Goal: Task Accomplishment & Management: Use online tool/utility

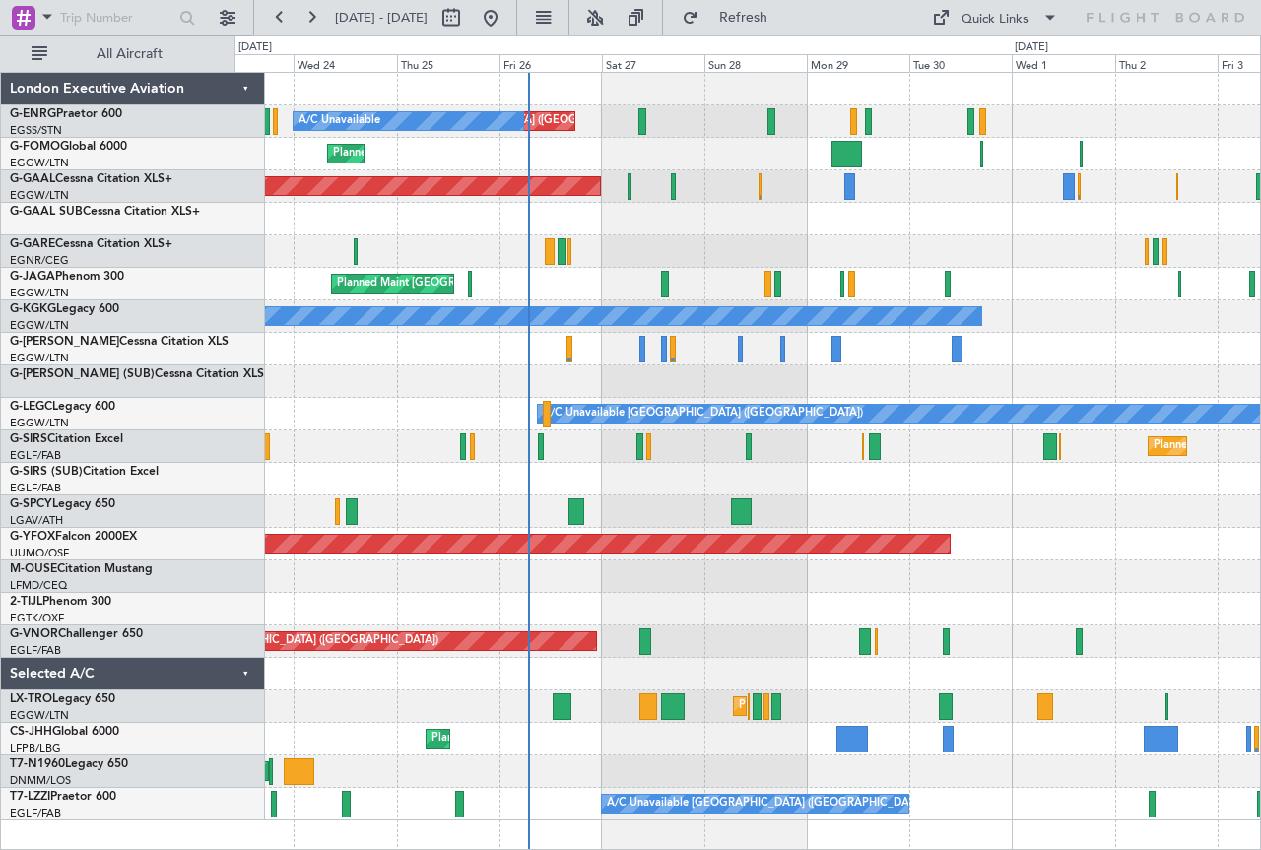
click at [461, 251] on div at bounding box center [746, 251] width 1025 height 33
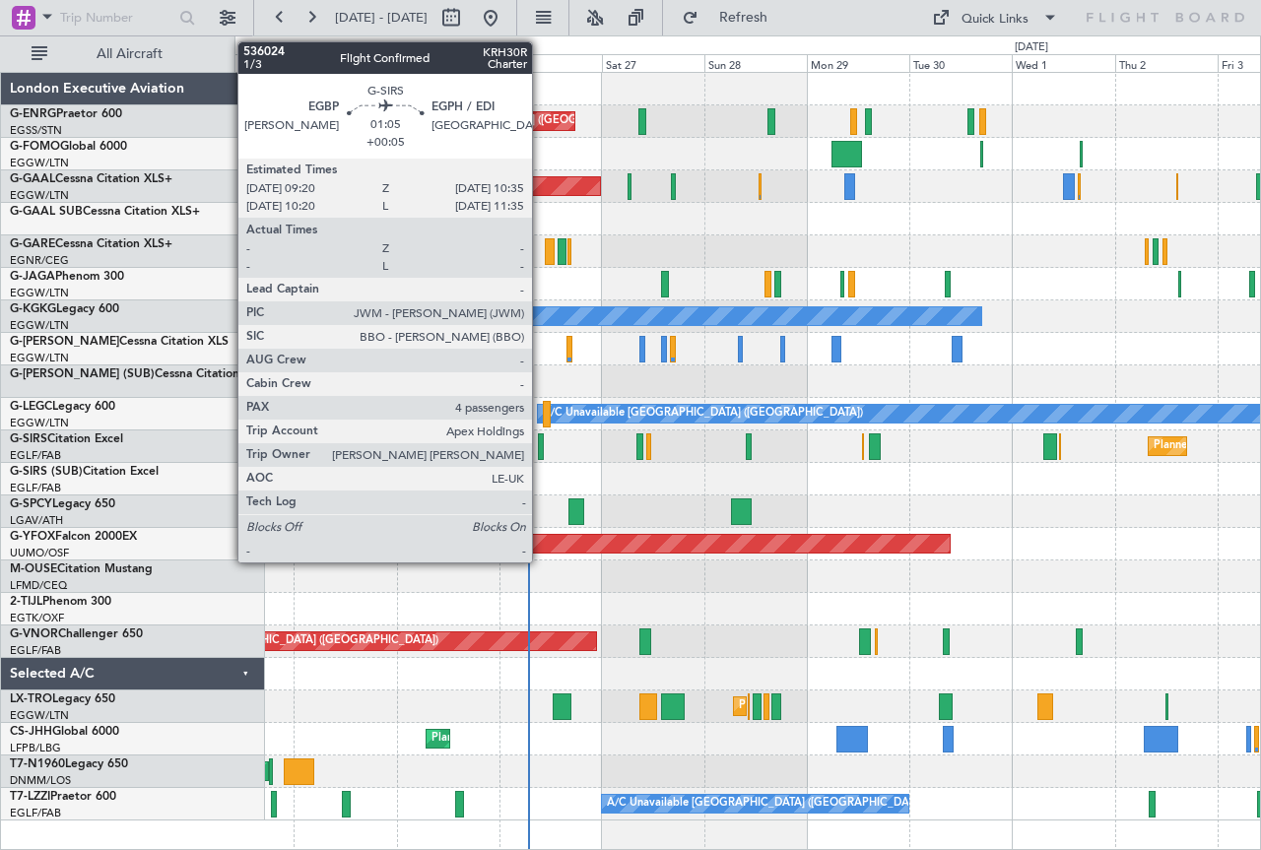
click at [541, 440] on div at bounding box center [541, 446] width 6 height 27
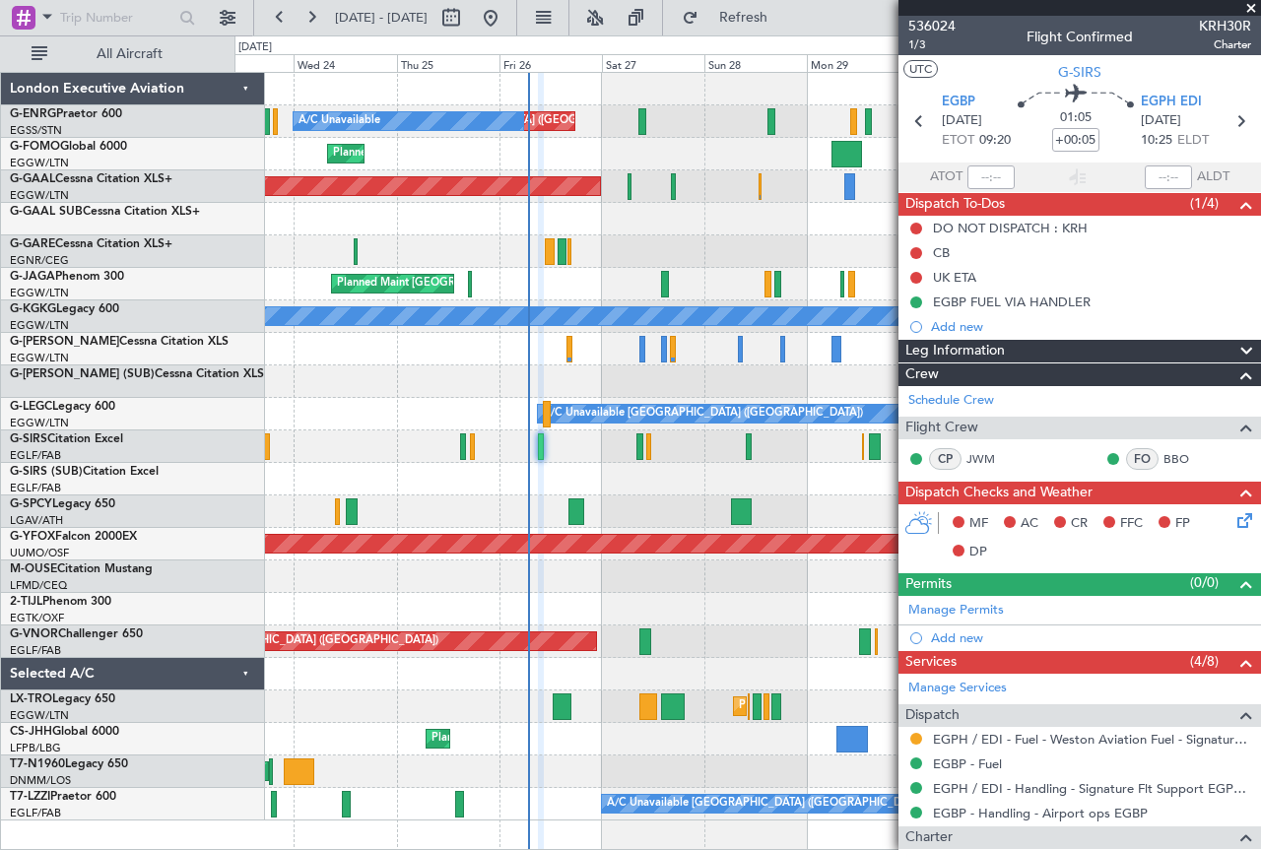
click at [1253, 3] on span at bounding box center [1251, 9] width 20 height 18
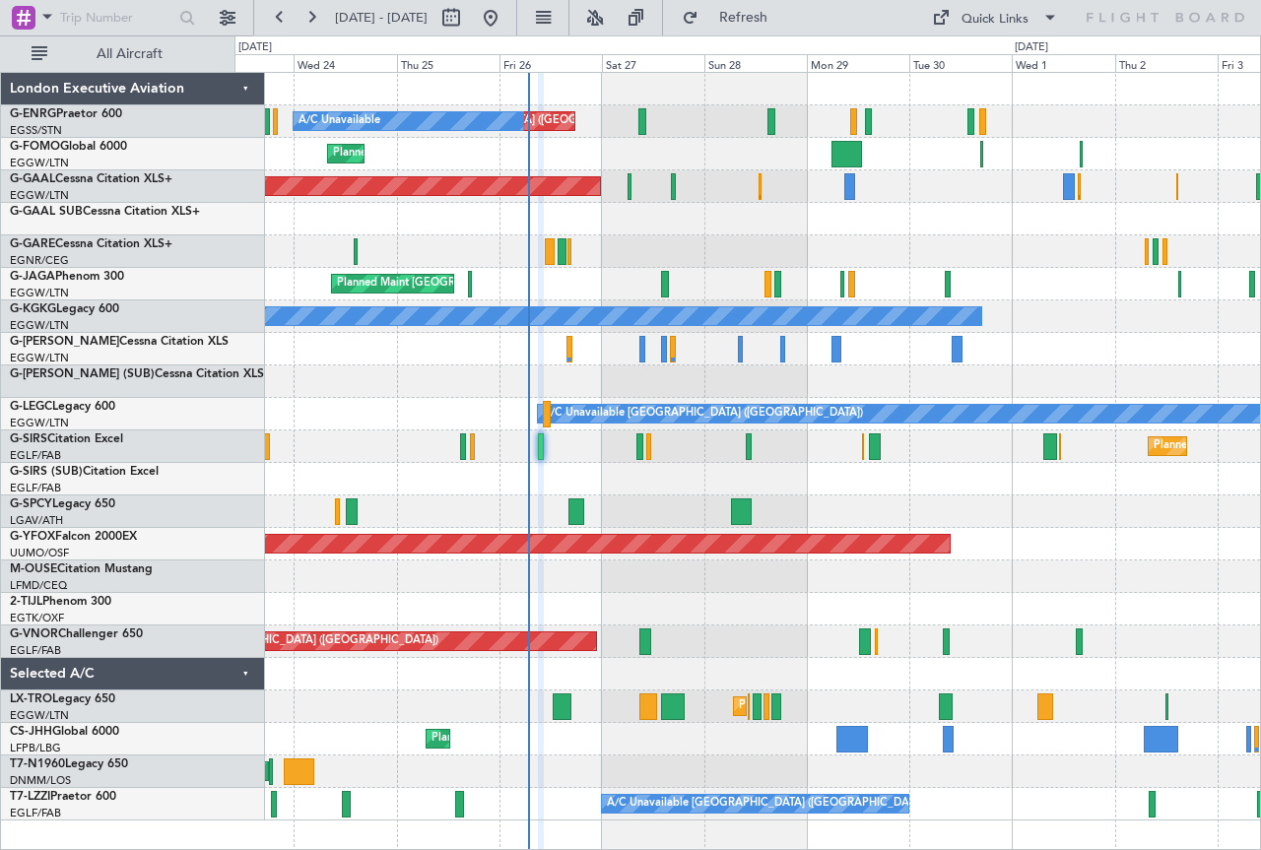
type input "0"
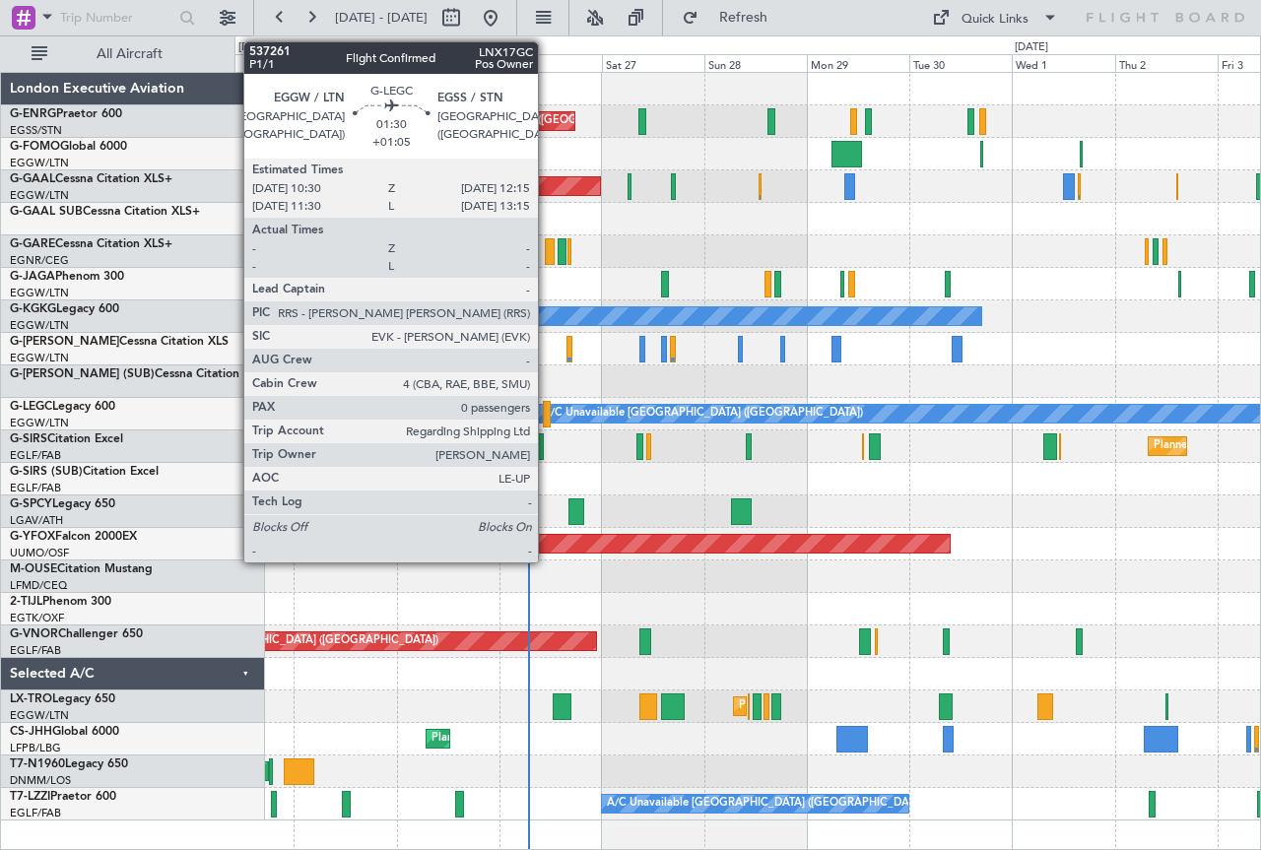
click at [547, 413] on div at bounding box center [547, 414] width 8 height 27
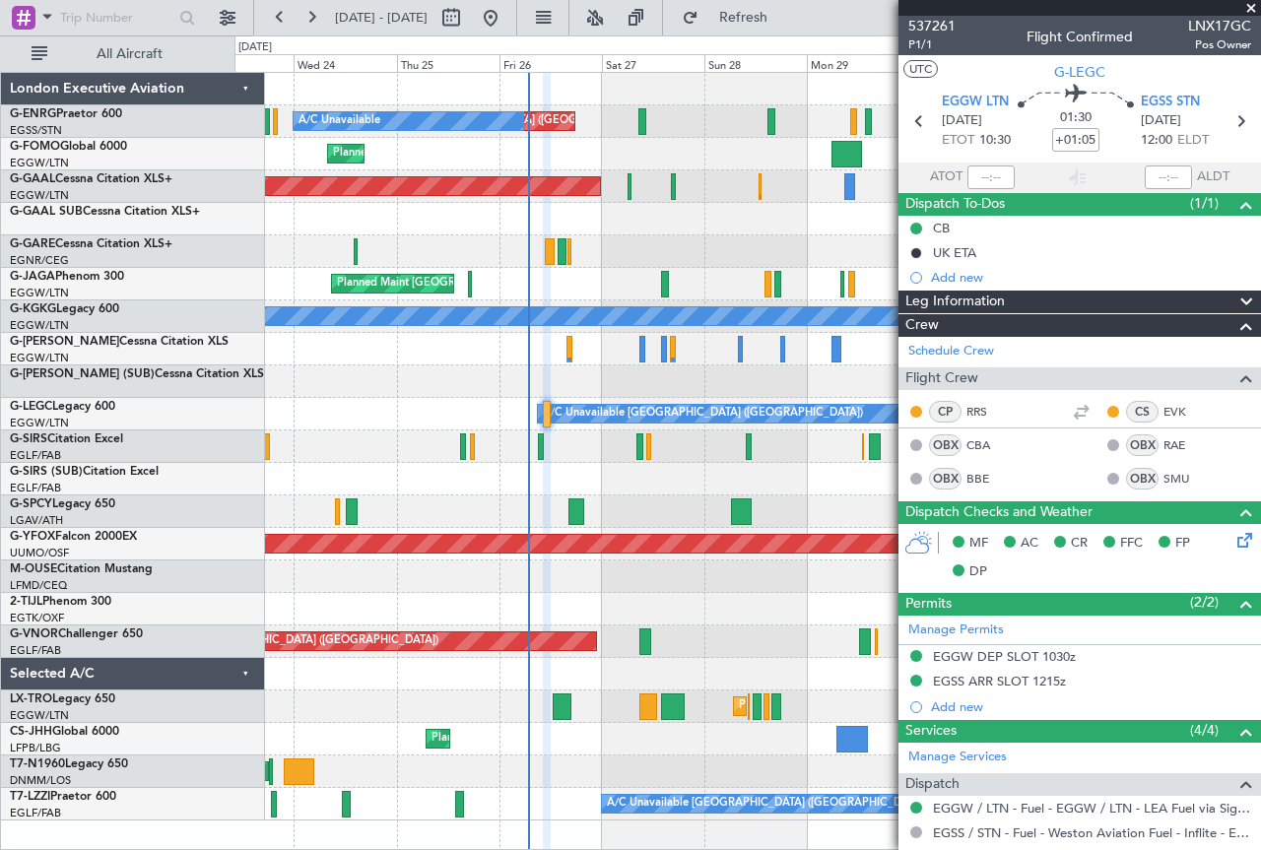
click at [1256, 7] on span at bounding box center [1251, 9] width 20 height 18
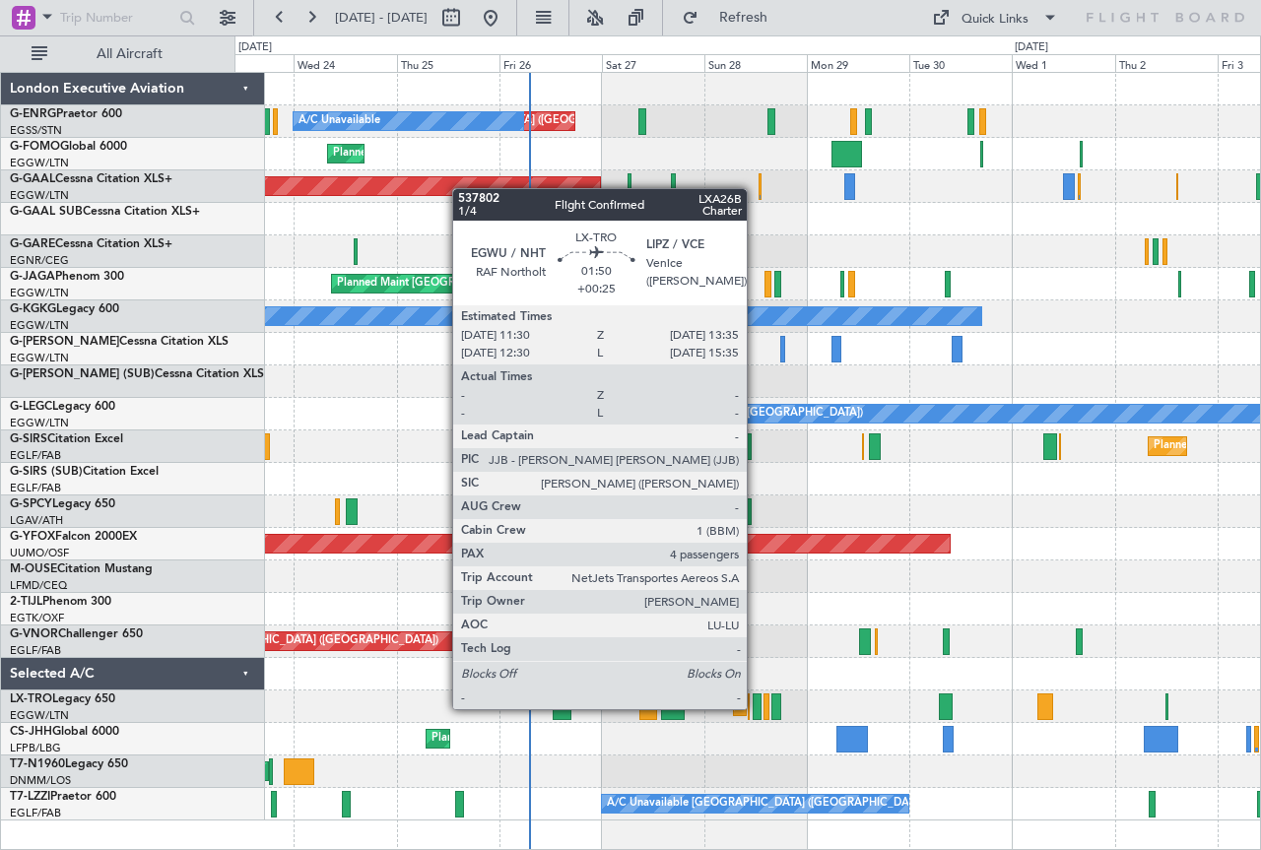
click at [755, 707] on div at bounding box center [758, 706] width 10 height 27
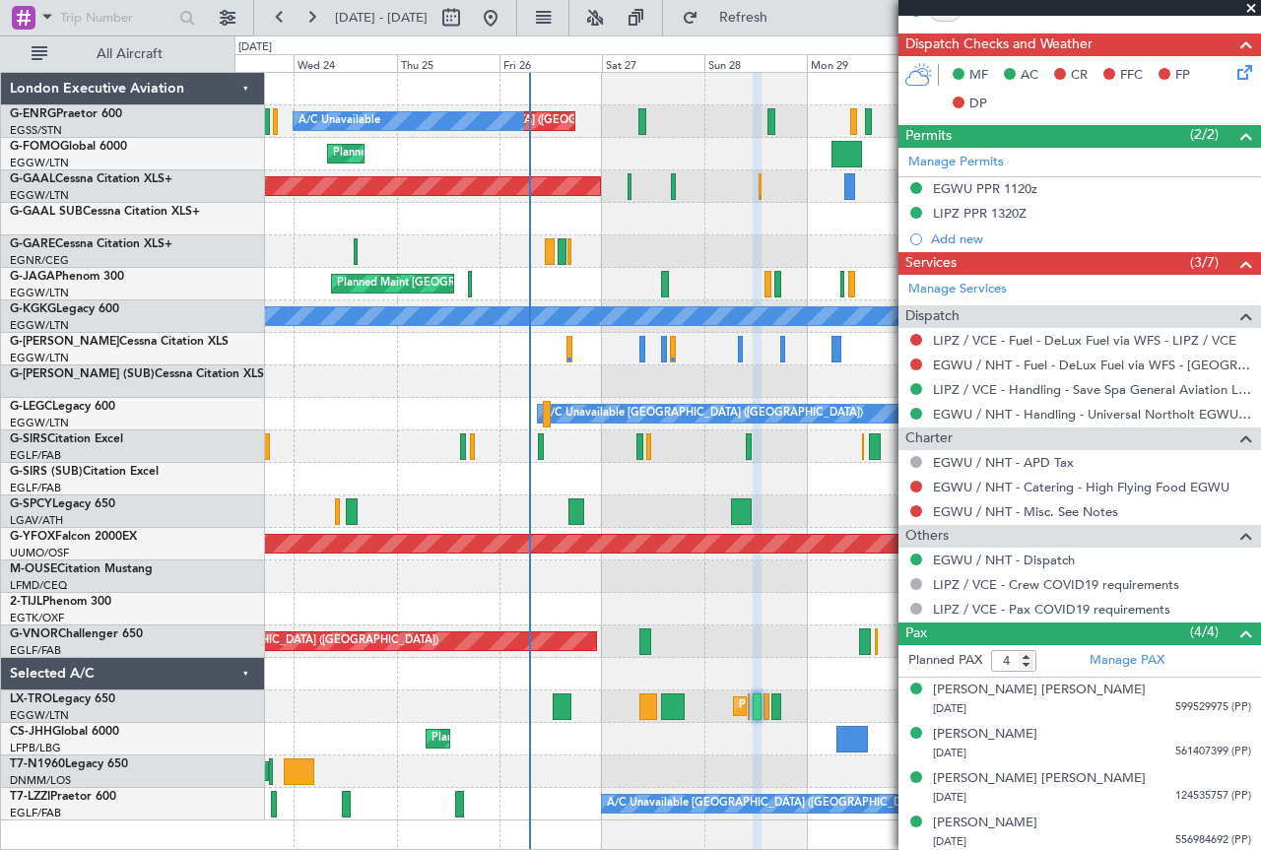
scroll to position [640, 0]
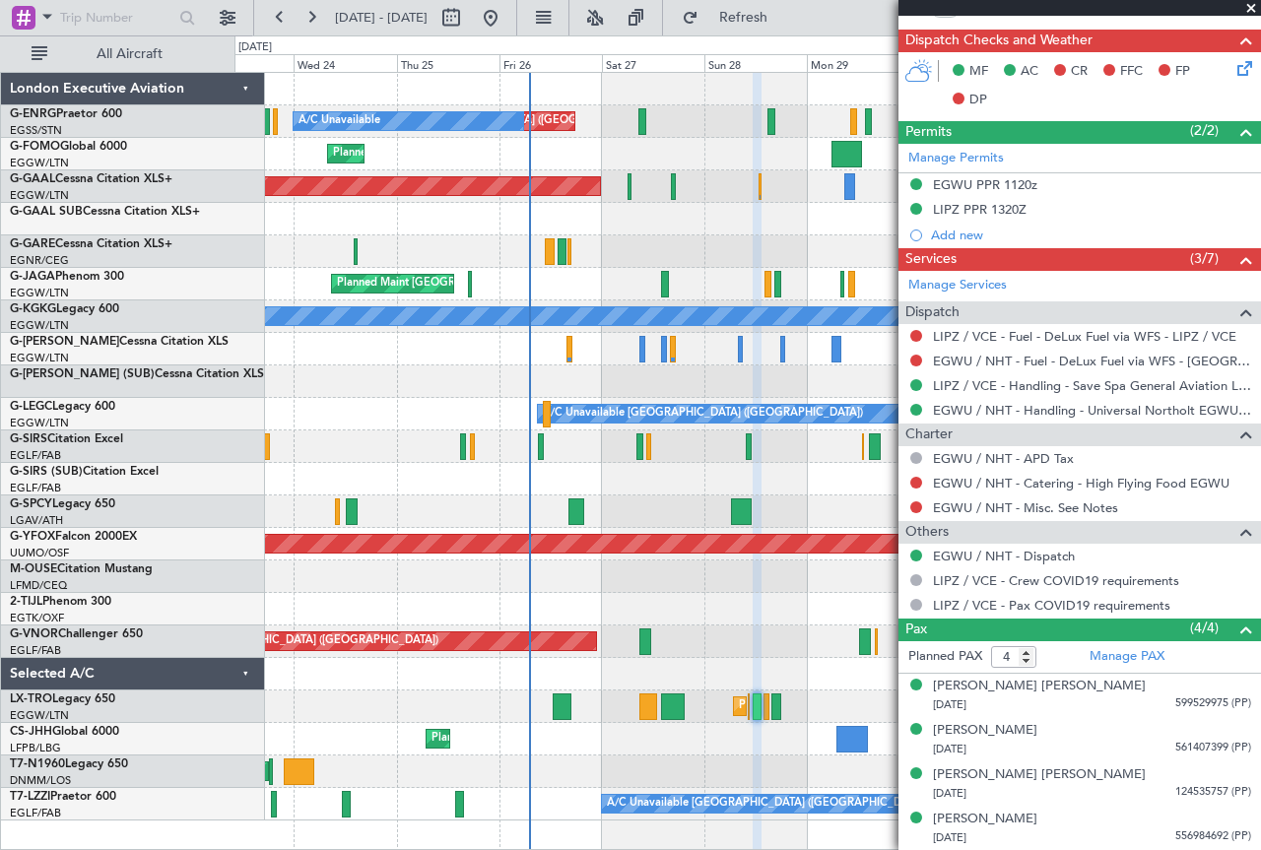
click at [1250, 7] on span at bounding box center [1251, 9] width 20 height 18
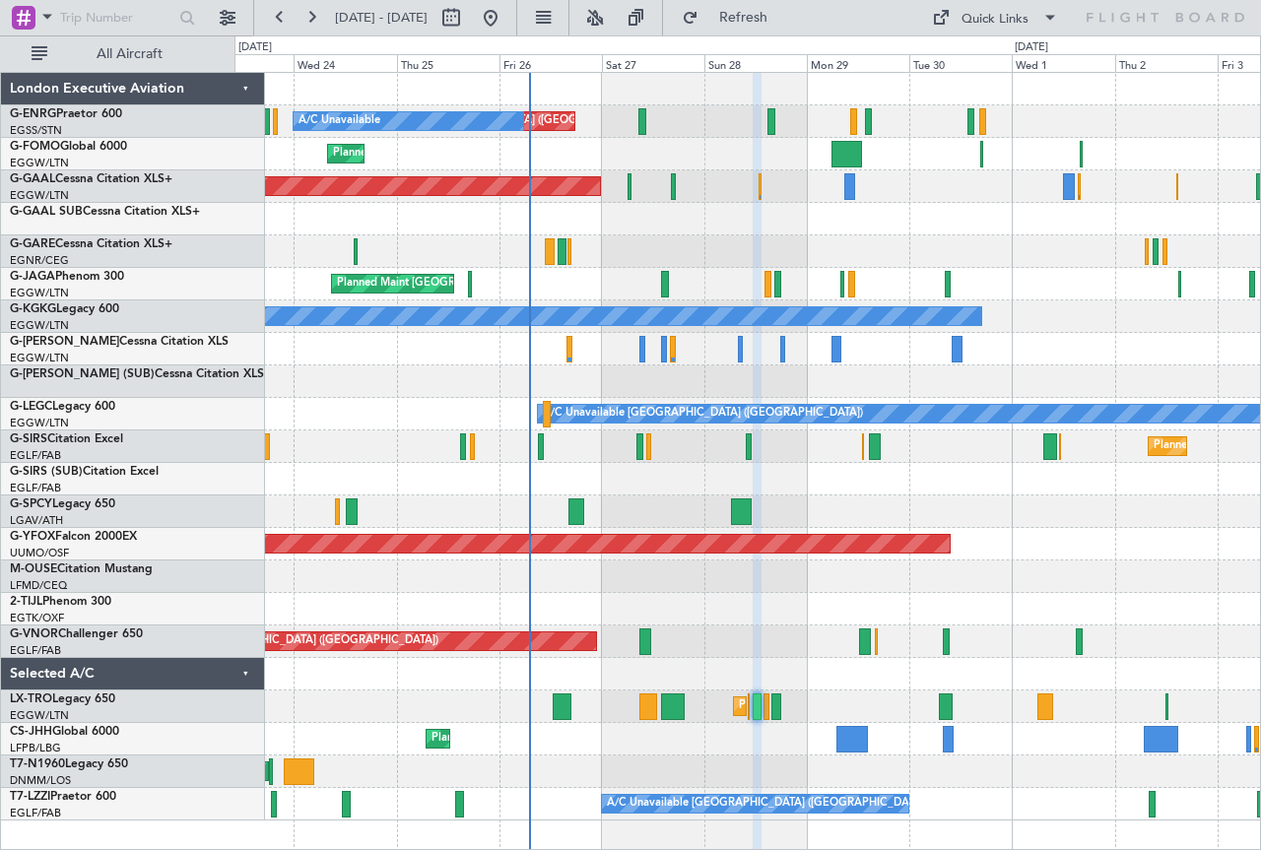
type input "0"
